Goal: Task Accomplishment & Management: Manage account settings

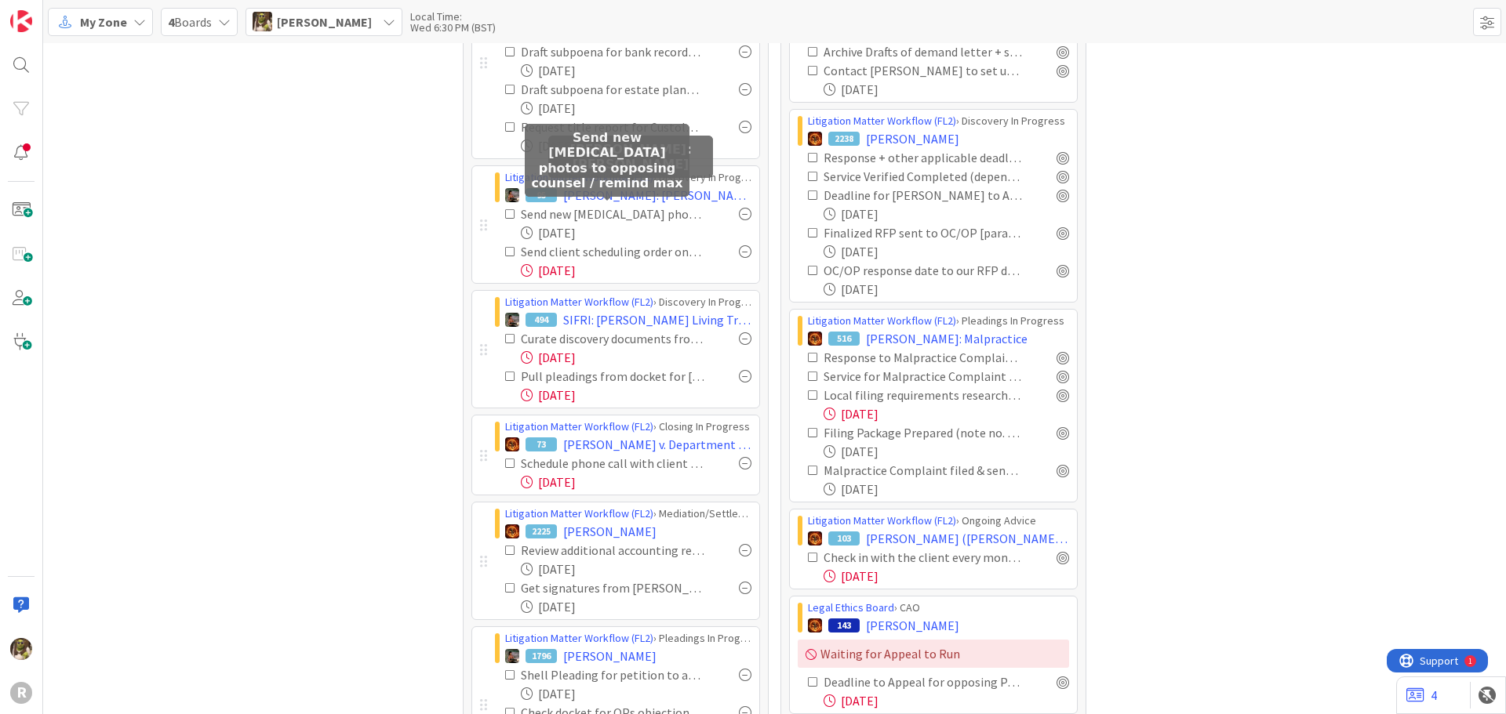
scroll to position [157, 0]
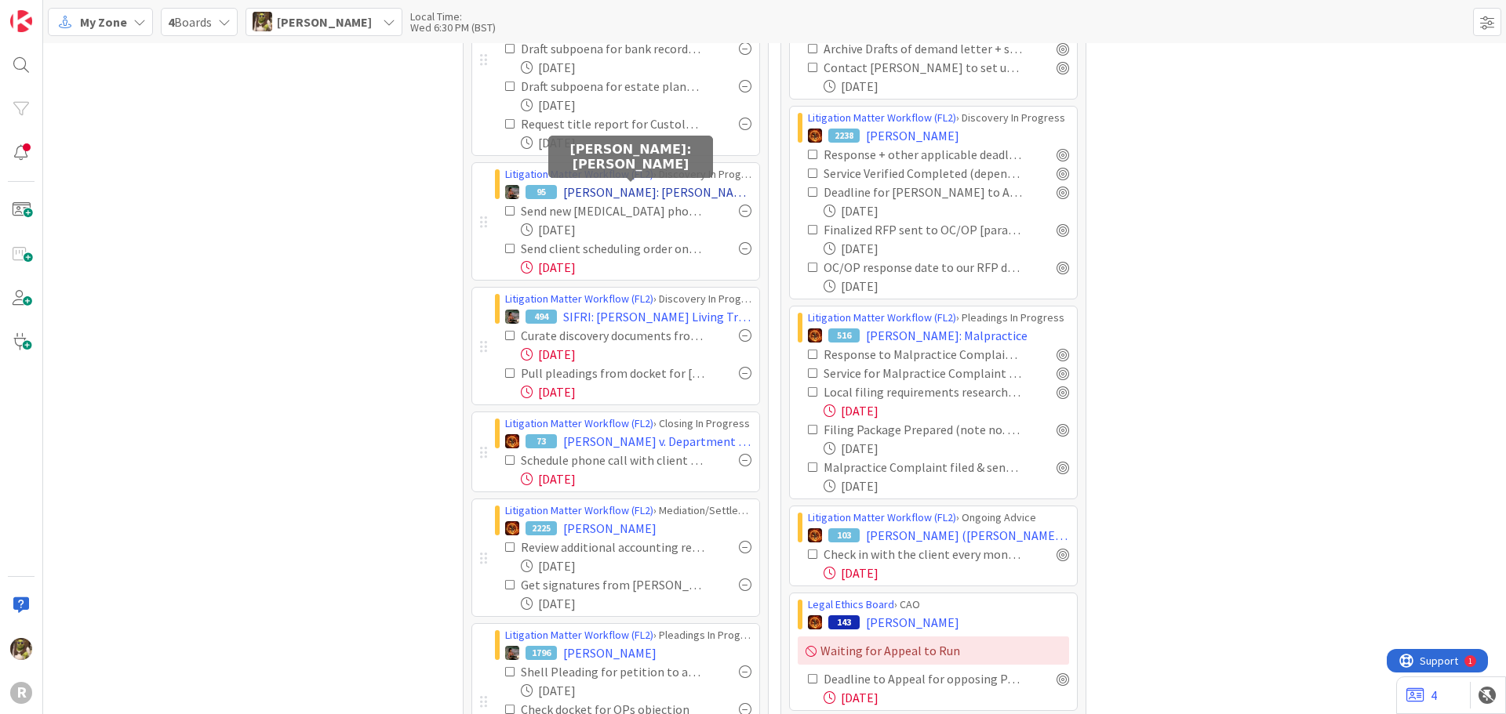
click at [640, 187] on span "[PERSON_NAME]: [PERSON_NAME]" at bounding box center [657, 192] width 188 height 19
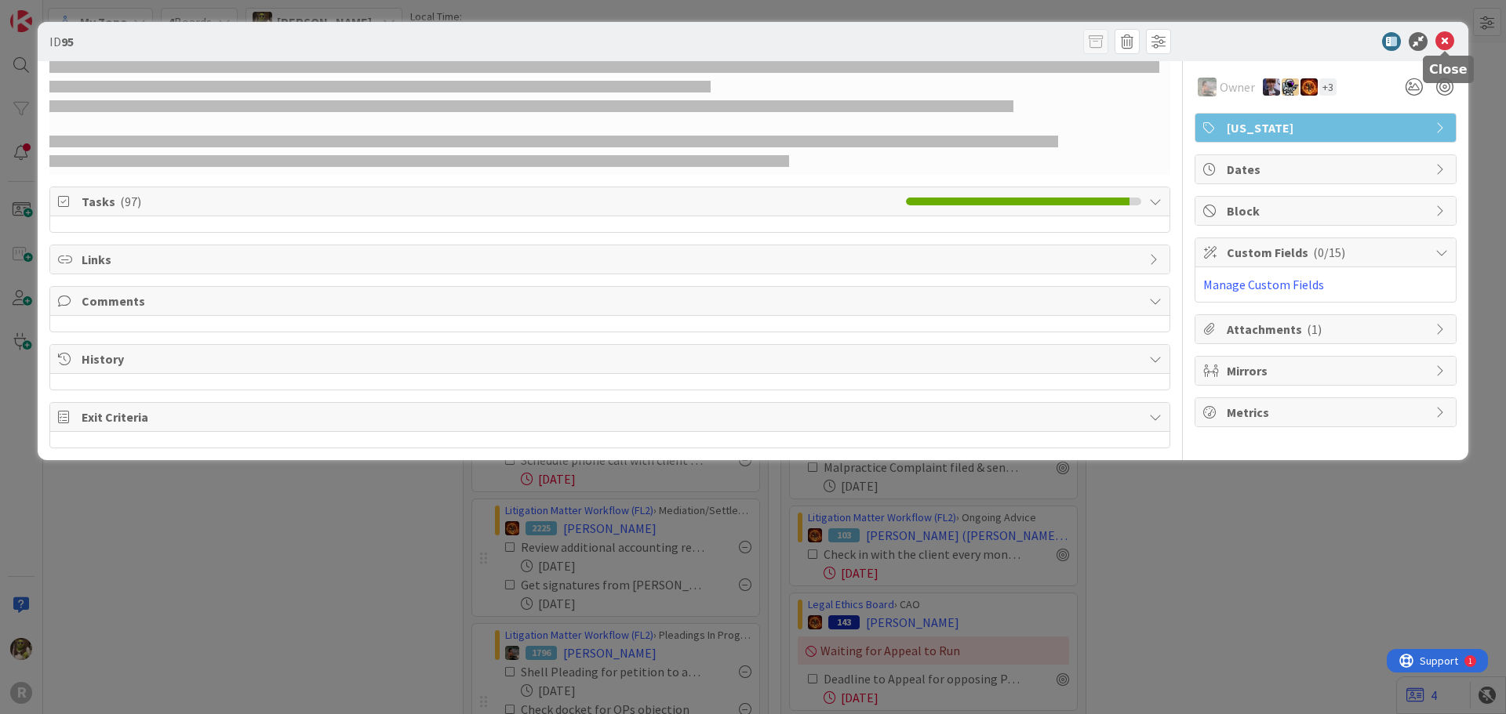
click at [1447, 42] on icon at bounding box center [1444, 41] width 19 height 19
click at [1446, 38] on icon at bounding box center [1444, 41] width 19 height 19
click at [1444, 42] on icon at bounding box center [1444, 41] width 19 height 19
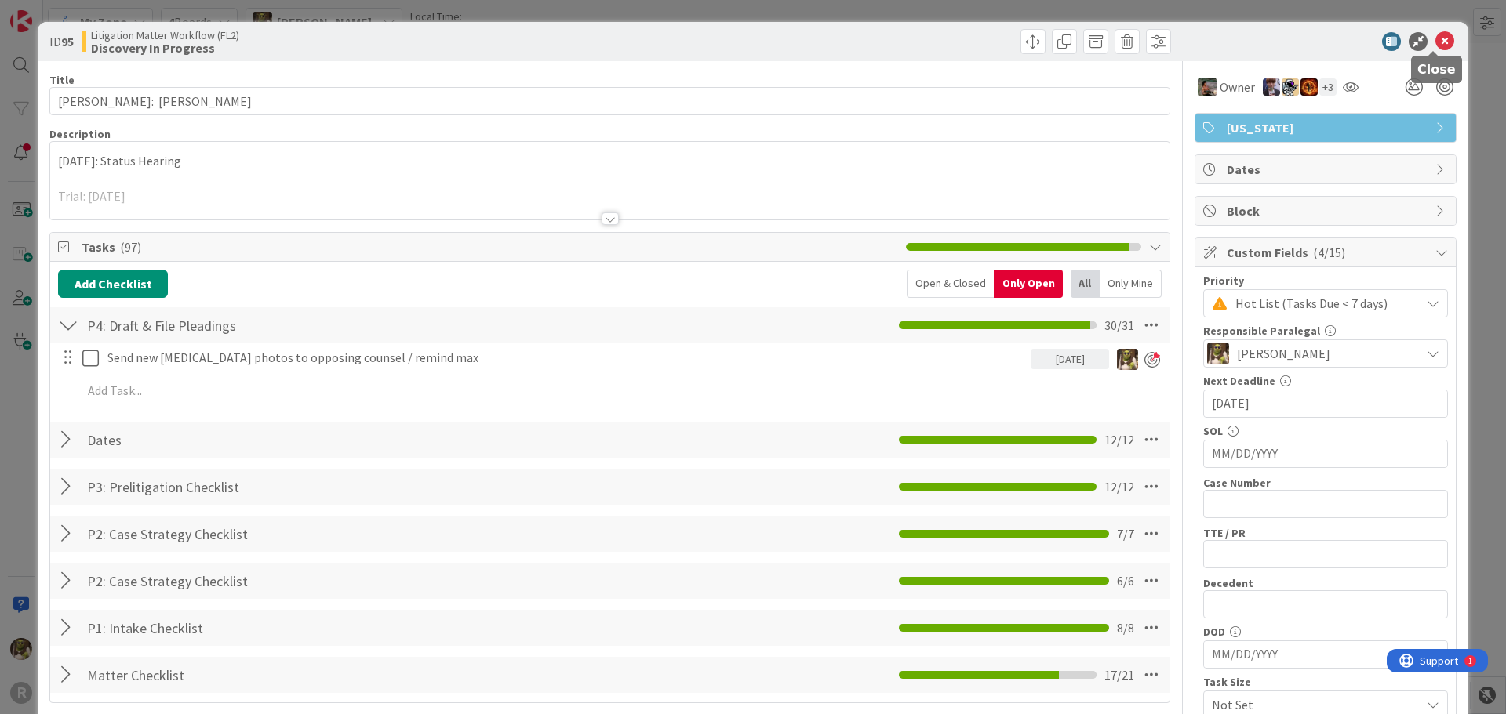
click at [1435, 45] on icon at bounding box center [1444, 41] width 19 height 19
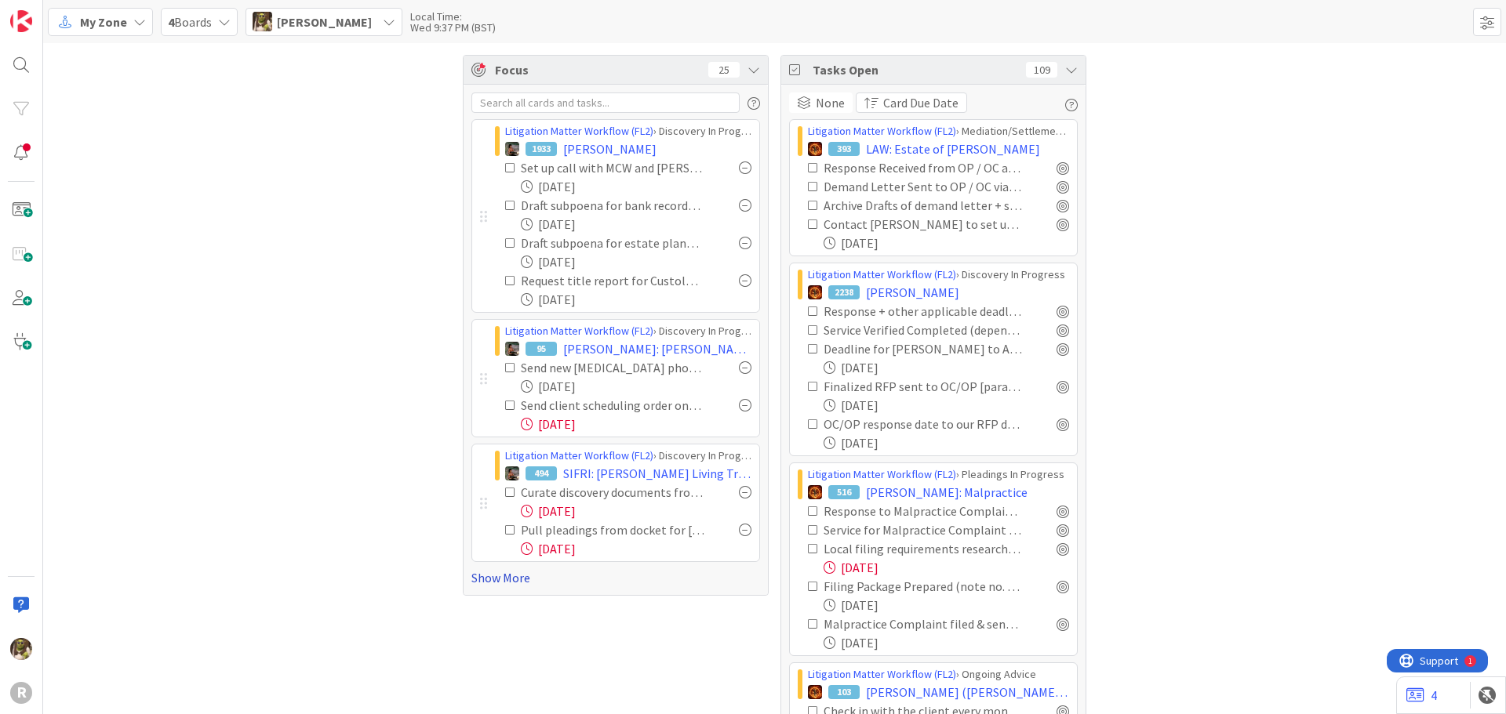
click at [471, 580] on link "Show More" at bounding box center [615, 578] width 289 height 19
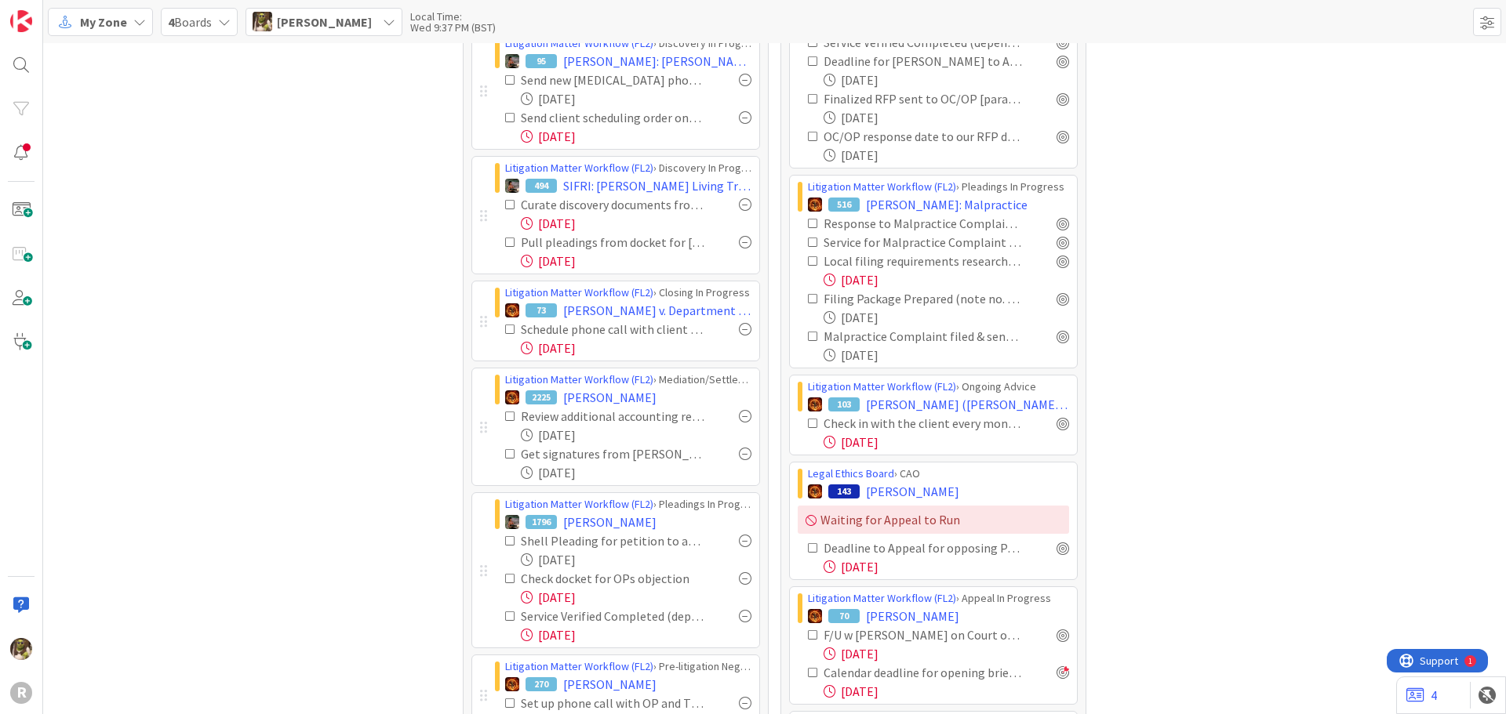
scroll to position [314, 0]
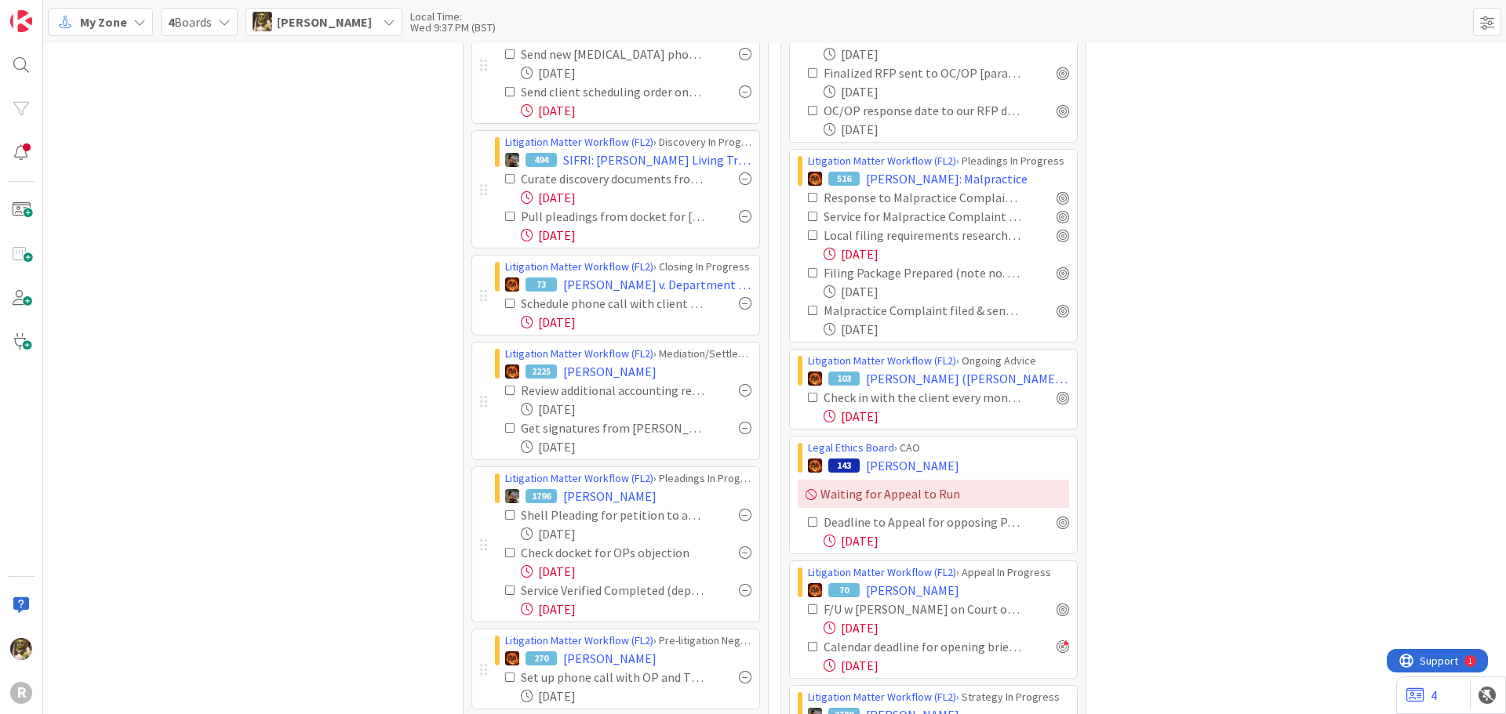
click at [739, 587] on div at bounding box center [745, 590] width 13 height 13
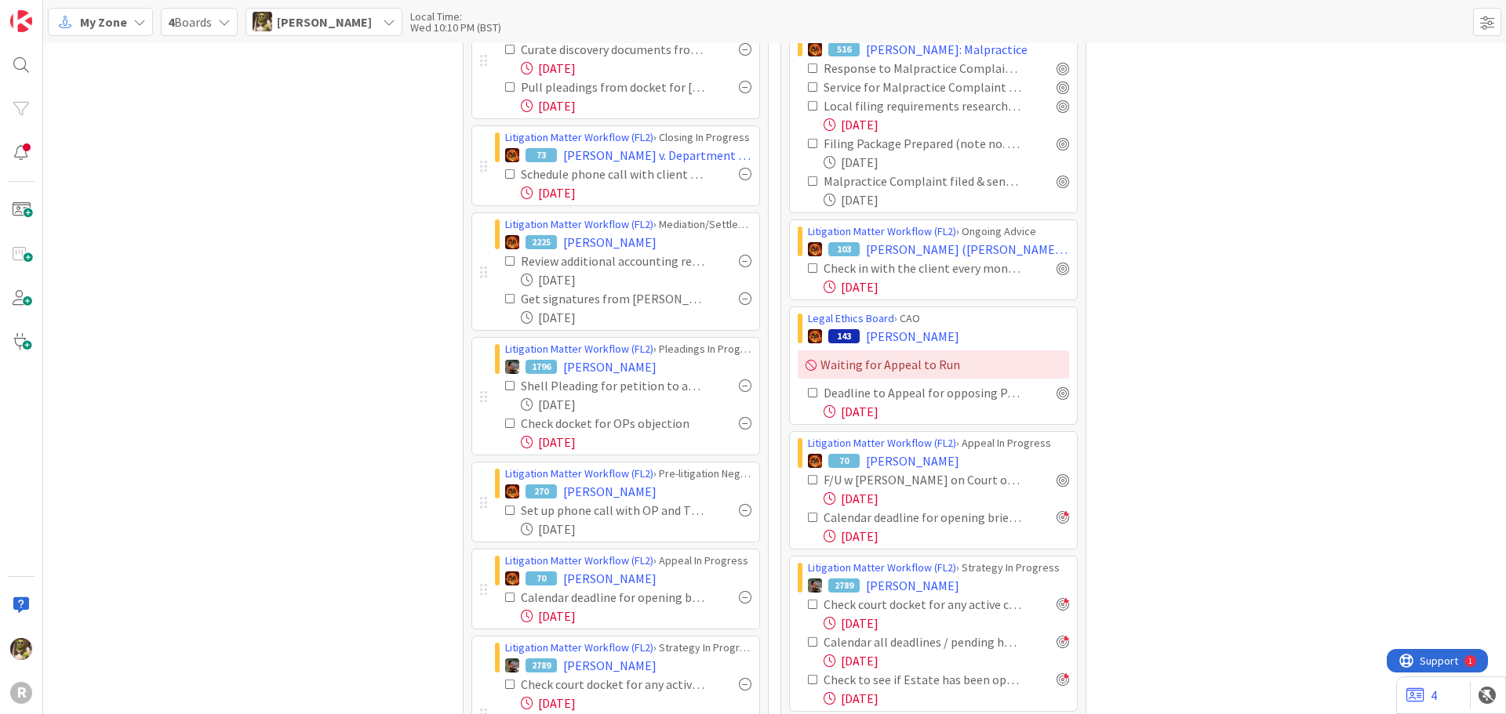
scroll to position [470, 0]
